Goal: Task Accomplishment & Management: Complete application form

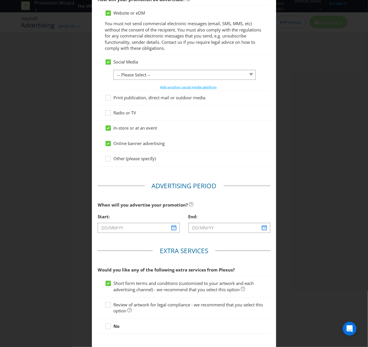
scroll to position [89, 0]
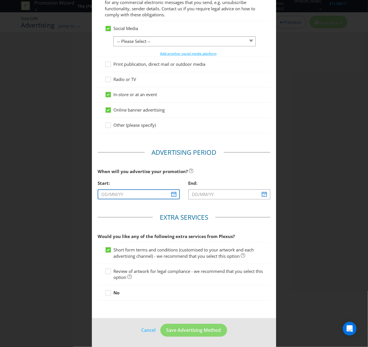
click at [124, 195] on input "text" at bounding box center [139, 195] width 82 height 10
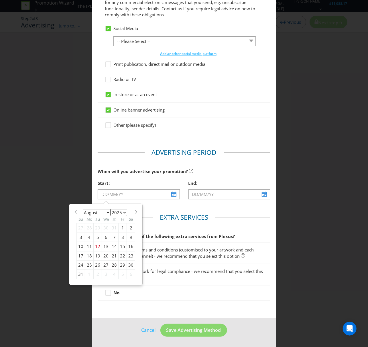
click at [125, 211] on select "2025 2026 2027 2028 2029 2030 2031 2032 2033 2034 2035" at bounding box center [119, 212] width 17 height 7
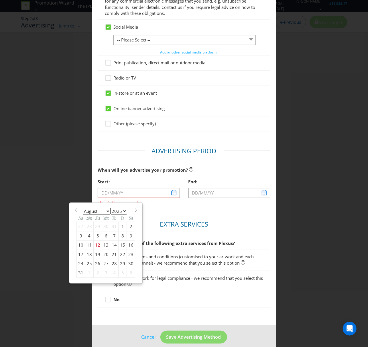
select select "2026"
click at [111, 209] on select "2025 2026 2027 2028 2029 2030 2031 2032 2033 2034 2035" at bounding box center [119, 211] width 17 height 7
click at [105, 214] on select "January February March April May June July August September October November De…" at bounding box center [97, 211] width 28 height 7
select select "0"
click at [83, 209] on select "January February March April May June July August September October November De…" at bounding box center [97, 211] width 28 height 7
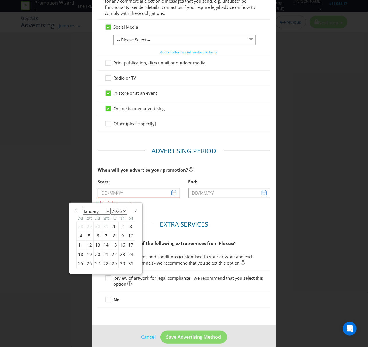
click at [88, 255] on div "19" at bounding box center [89, 254] width 9 height 9
type input "[DATE]"
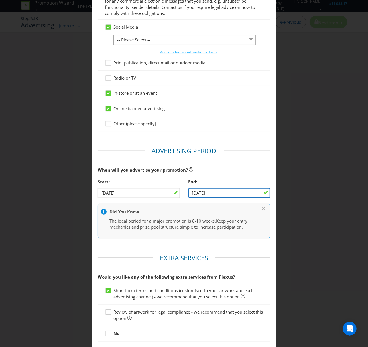
click at [232, 192] on input "[DATE]" at bounding box center [229, 193] width 82 height 10
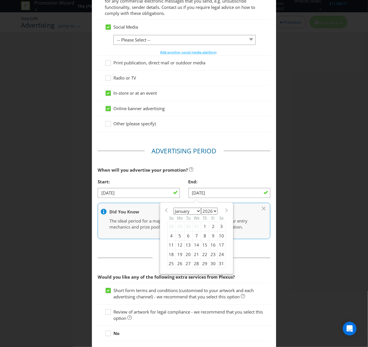
click at [195, 211] on select "January February March April May June July August September October November De…" at bounding box center [187, 211] width 28 height 7
select select "3"
click at [173, 209] on select "January February March April May June July August September October November De…" at bounding box center [187, 211] width 28 height 7
click at [170, 257] on div "19" at bounding box center [171, 254] width 8 height 9
type input "[DATE]"
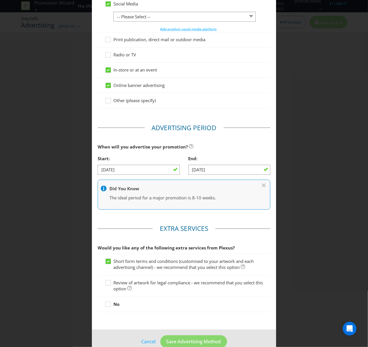
scroll to position [125, 0]
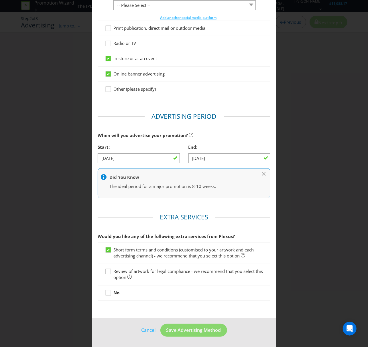
click at [109, 274] on icon at bounding box center [109, 273] width 9 height 9
click at [0, 0] on input "Review of artwork for legal compliance - we recommend that you select this opti…" at bounding box center [0, 0] width 0 height 0
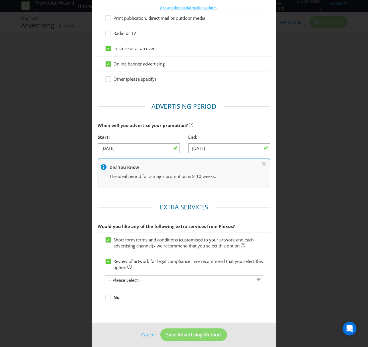
scroll to position [140, 0]
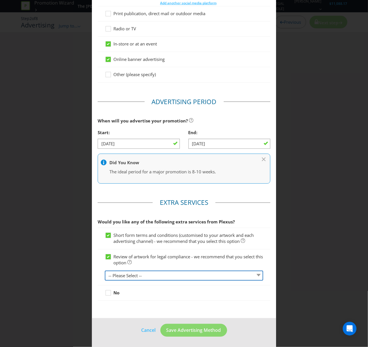
click at [255, 277] on select "-- Please Select -- 1 piece 2-4 pieces (provided at same time) 5-7 pieces (prov…" at bounding box center [184, 276] width 158 height 10
select select "MARKETING_REVIEW_1"
click at [105, 271] on select "-- Please Select -- 1 piece 2-4 pieces (provided at same time) 5-7 pieces (prov…" at bounding box center [184, 276] width 158 height 10
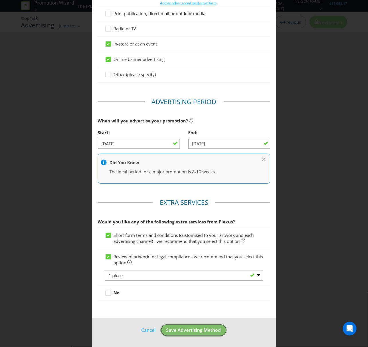
click at [204, 336] on button "Save Advertising Method" at bounding box center [193, 330] width 67 height 13
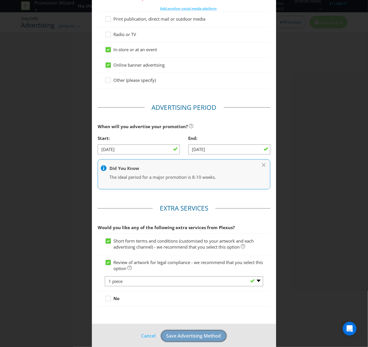
scroll to position [148, 0]
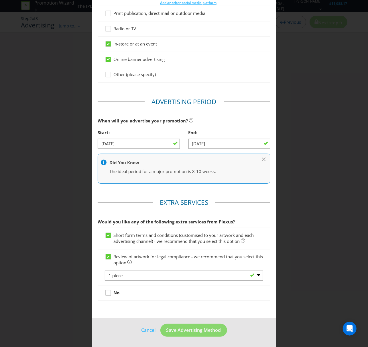
click at [108, 291] on div at bounding box center [108, 291] width 3 height 3
click at [0, 0] on input "No" at bounding box center [0, 0] width 0 height 0
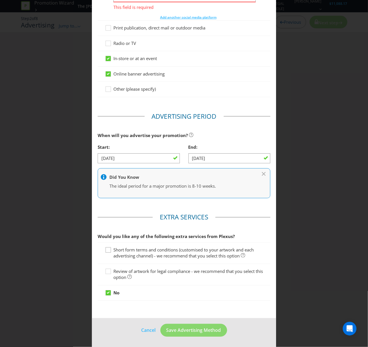
drag, startPoint x: 108, startPoint y: 250, endPoint x: 106, endPoint y: 256, distance: 5.6
click at [107, 250] on icon at bounding box center [109, 251] width 9 height 9
click at [0, 0] on input "Short form terms and conditions (customised to your artwork and each advertisin…" at bounding box center [0, 0] width 0 height 0
click at [108, 271] on icon at bounding box center [109, 273] width 9 height 9
click at [0, 0] on input "Review of artwork for legal compliance - we recommend that you select this opti…" at bounding box center [0, 0] width 0 height 0
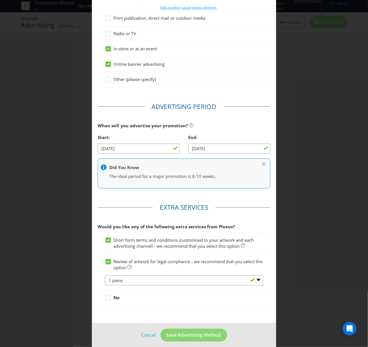
scroll to position [148, 0]
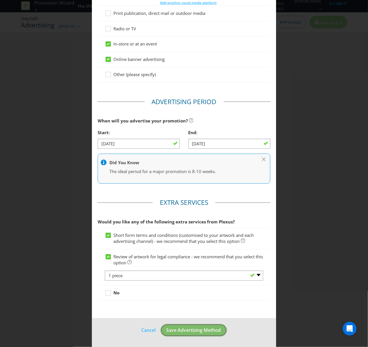
click at [191, 334] on button "Save Advertising Method" at bounding box center [193, 330] width 67 height 13
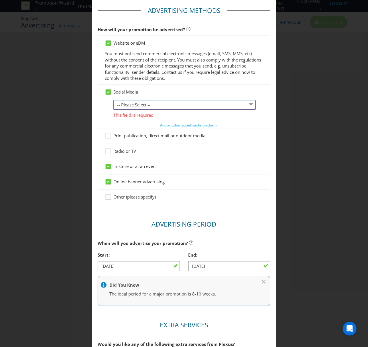
click at [247, 105] on select "-- Please Select -- Facebook X Instagram Snapchat LinkedIn Pinterest Tumblr You…" at bounding box center [184, 105] width 142 height 10
select select "INSTAGRAM"
click at [113, 100] on select "-- Please Select -- Facebook X Instagram Snapchat LinkedIn Pinterest Tumblr You…" at bounding box center [184, 105] width 142 height 10
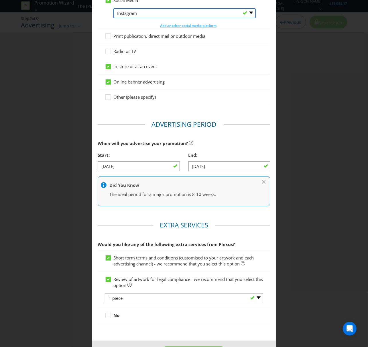
scroll to position [140, 0]
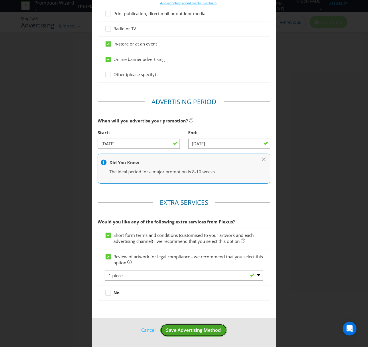
click at [193, 327] on span "Save Advertising Method" at bounding box center [193, 330] width 55 height 6
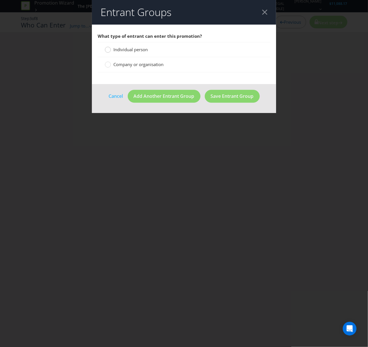
click at [108, 50] on circle at bounding box center [108, 50] width 6 height 6
click at [0, 0] on input "Individual person" at bounding box center [0, 0] width 0 height 0
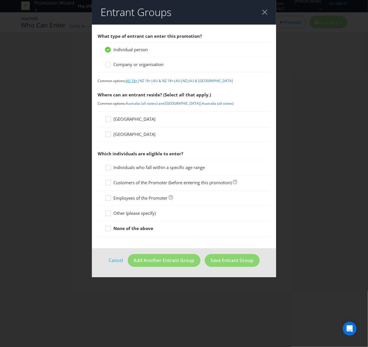
click at [132, 80] on link "AU 18+" at bounding box center [132, 80] width 12 height 5
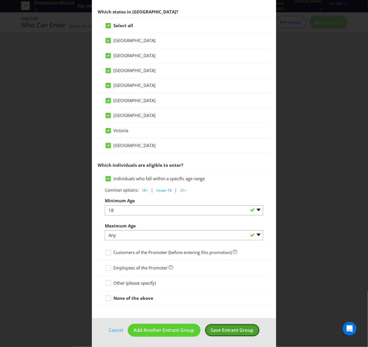
click at [233, 331] on span "Save Entrant Group" at bounding box center [232, 330] width 43 height 6
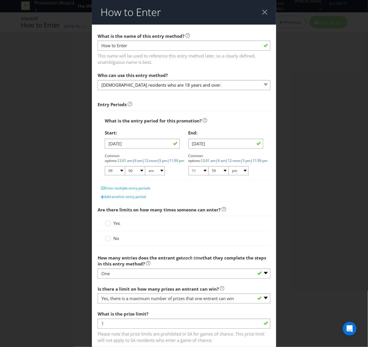
click at [224, 115] on div "What is the entry period for this promotion? Start: [DATE] Common options: 12:0…" at bounding box center [184, 146] width 173 height 70
click at [105, 224] on circle at bounding box center [108, 224] width 6 height 6
click at [0, 0] on input "Yes" at bounding box center [0, 0] width 0 height 0
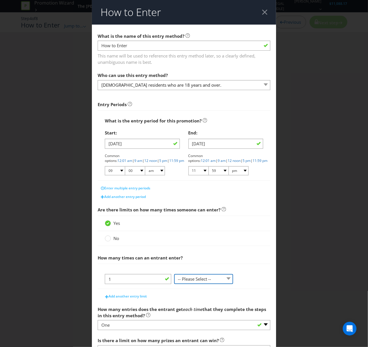
drag, startPoint x: 226, startPoint y: 282, endPoint x: 222, endPoint y: 283, distance: 4.0
click at [226, 282] on select "-- Please Select -- per person per day per purchase per transaction Other (plea…" at bounding box center [203, 279] width 59 height 10
select select "PER_DAY"
click at [174, 275] on select "-- Please Select -- per person per day per purchase per transaction Other (plea…" at bounding box center [203, 279] width 59 height 10
click at [137, 282] on input "1" at bounding box center [138, 279] width 66 height 10
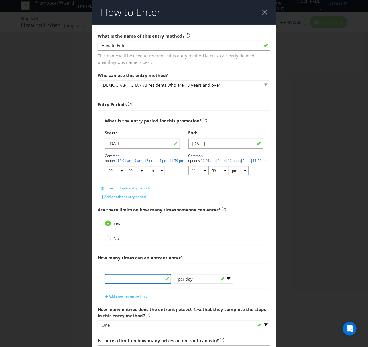
type input "5"
type input "1"
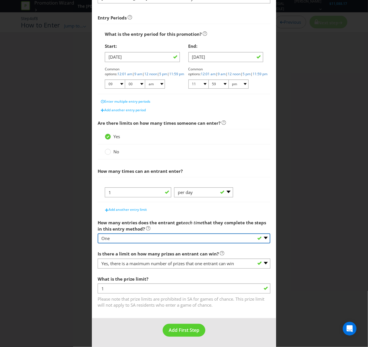
click at [122, 237] on select "-- Please select -- One More than one Other (please specify) Not applicable - g…" at bounding box center [184, 239] width 173 height 10
click at [98, 234] on select "-- Please select -- One More than one Other (please specify) Not applicable - g…" at bounding box center [184, 239] width 173 height 10
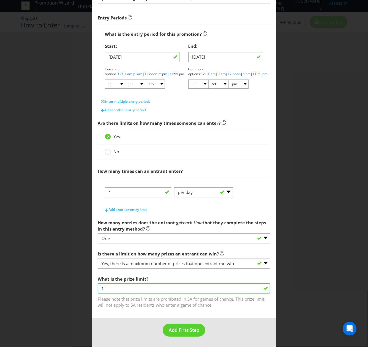
click at [127, 289] on input "1" at bounding box center [184, 289] width 173 height 10
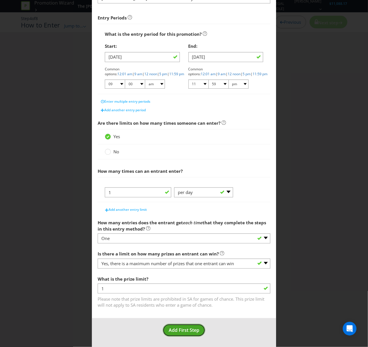
click at [182, 332] on span "Add First Step" at bounding box center [184, 330] width 31 height 6
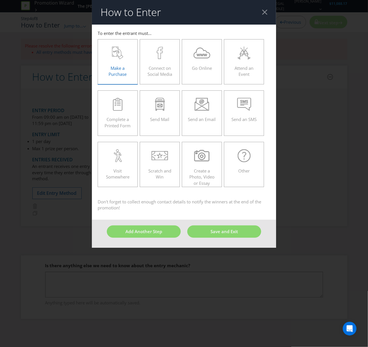
click at [131, 75] on label "Make a Purchase" at bounding box center [118, 61] width 40 height 45
click at [0, 0] on input "Make a Purchase" at bounding box center [0, 0] width 0 height 0
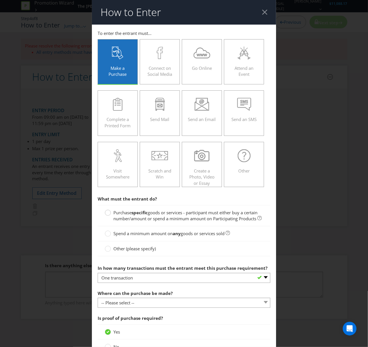
click at [108, 215] on circle at bounding box center [108, 213] width 6 height 6
click at [0, 0] on input "Purchase specific goods or services - participant must either buy a certain num…" at bounding box center [0, 0] width 0 height 0
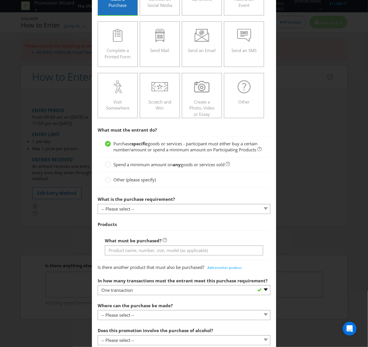
scroll to position [127, 0]
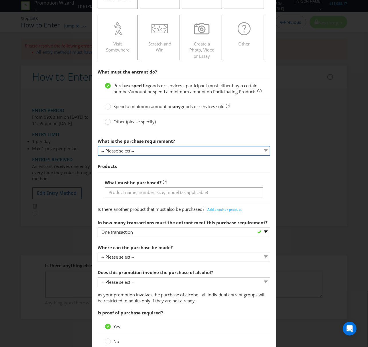
click at [262, 156] on select "-- Please select -- Buy a certain number of these products or services Spend a …" at bounding box center [184, 151] width 173 height 10
select select "MINIMUM_QUANTITY"
click at [98, 153] on select "-- Please select -- Buy a certain number of these products or services Spend a …" at bounding box center [184, 151] width 173 height 10
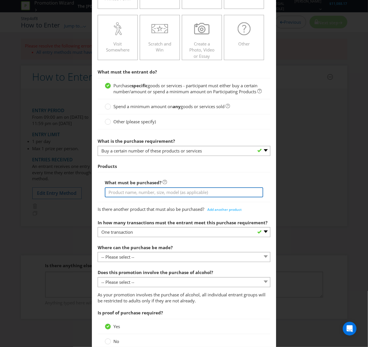
click at [163, 198] on input "text" at bounding box center [184, 193] width 158 height 10
click at [212, 198] on input "Any participating [PERSON_NAME] product at the [GEOGRAPHIC_DATA]" at bounding box center [184, 193] width 158 height 10
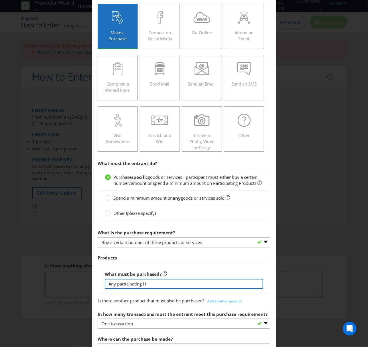
scroll to position [0, 0]
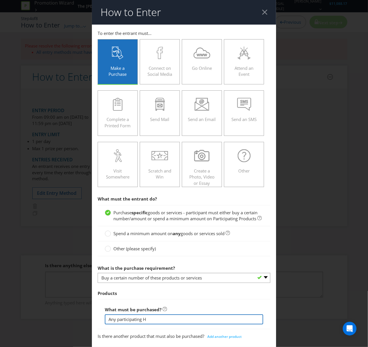
type input "Any participating H"
click at [262, 12] on div at bounding box center [264, 11] width 5 height 5
